Goal: Information Seeking & Learning: Learn about a topic

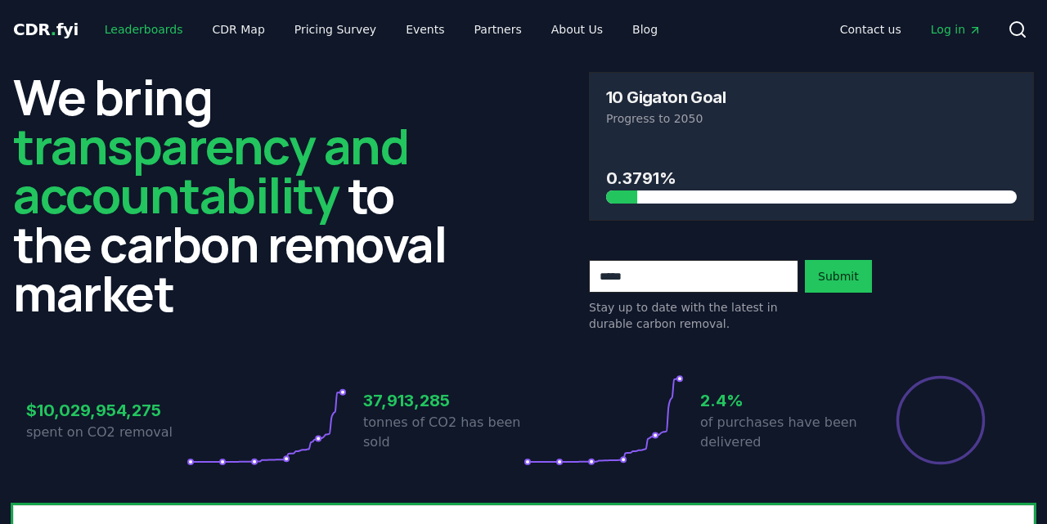
click at [151, 28] on link "Leaderboards" at bounding box center [144, 29] width 105 height 29
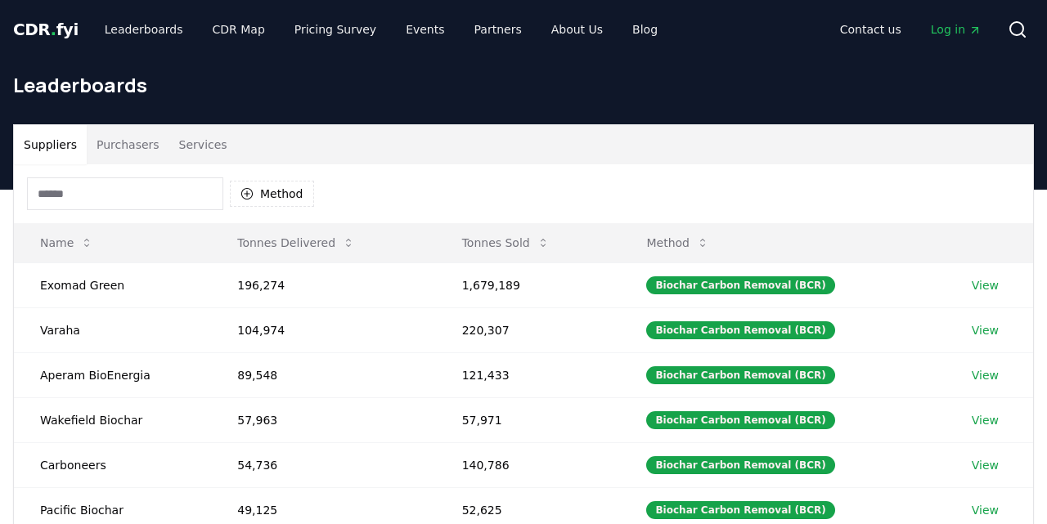
click at [135, 154] on button "Purchasers" at bounding box center [128, 144] width 83 height 39
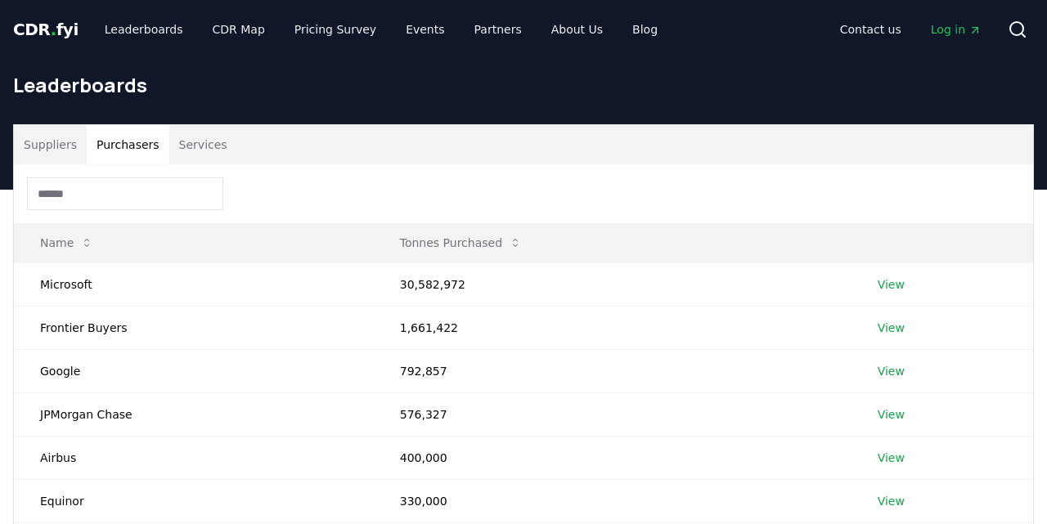
click at [135, 178] on input at bounding box center [125, 194] width 196 height 33
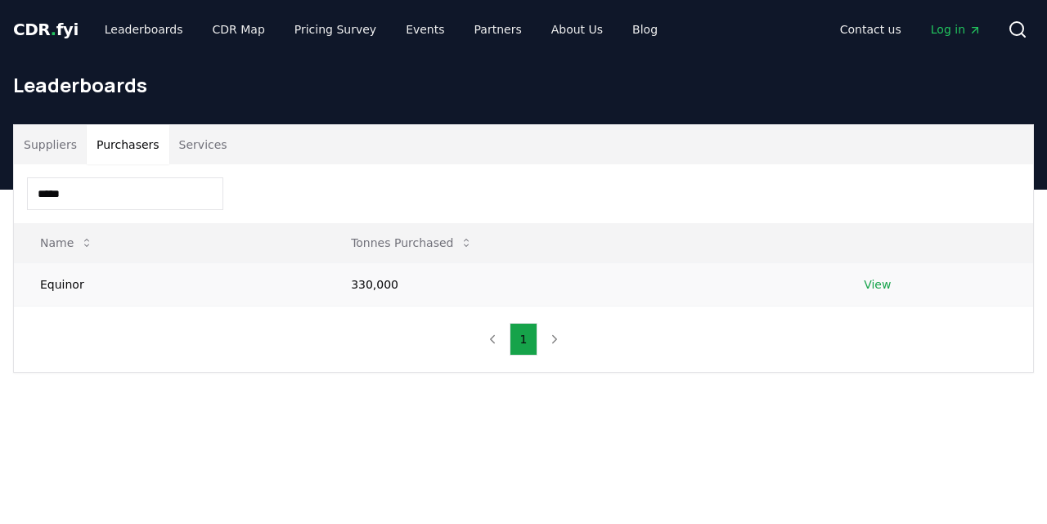
type input "*****"
click at [138, 286] on td "Equinor" at bounding box center [169, 284] width 311 height 43
click at [388, 282] on td "330,000" at bounding box center [581, 284] width 513 height 43
click at [876, 277] on link "View" at bounding box center [877, 285] width 27 height 16
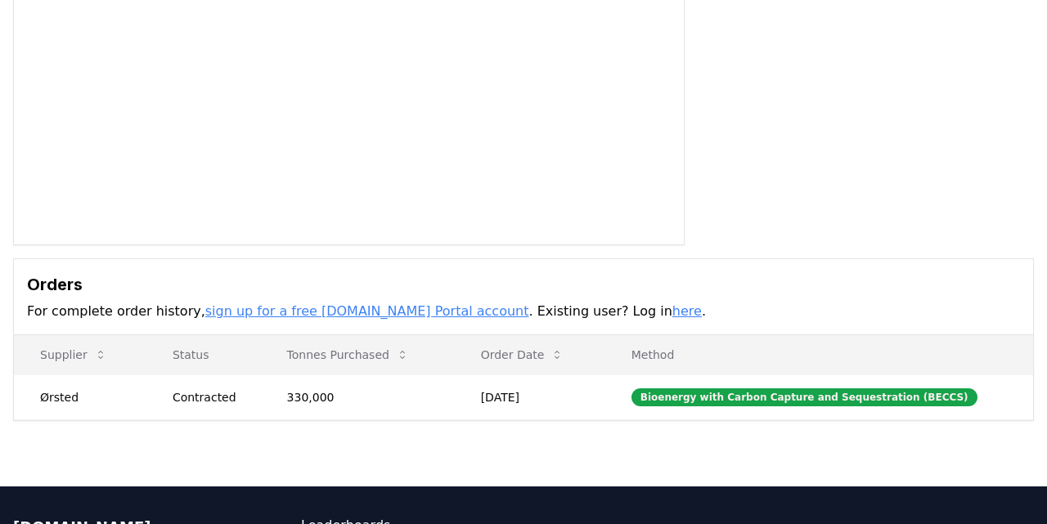
scroll to position [228, 0]
